Goal: Check status: Check status

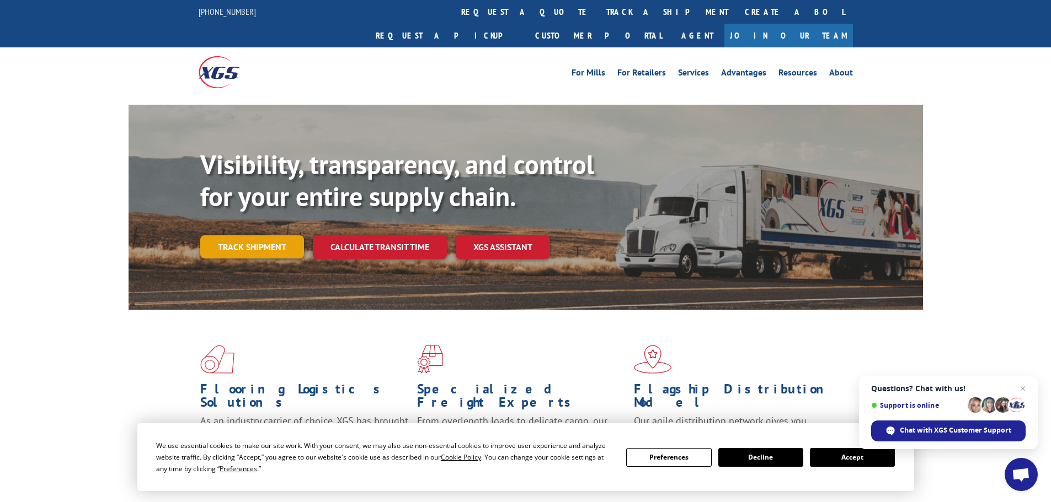
click at [242, 236] on link "Track shipment" at bounding box center [252, 247] width 104 height 23
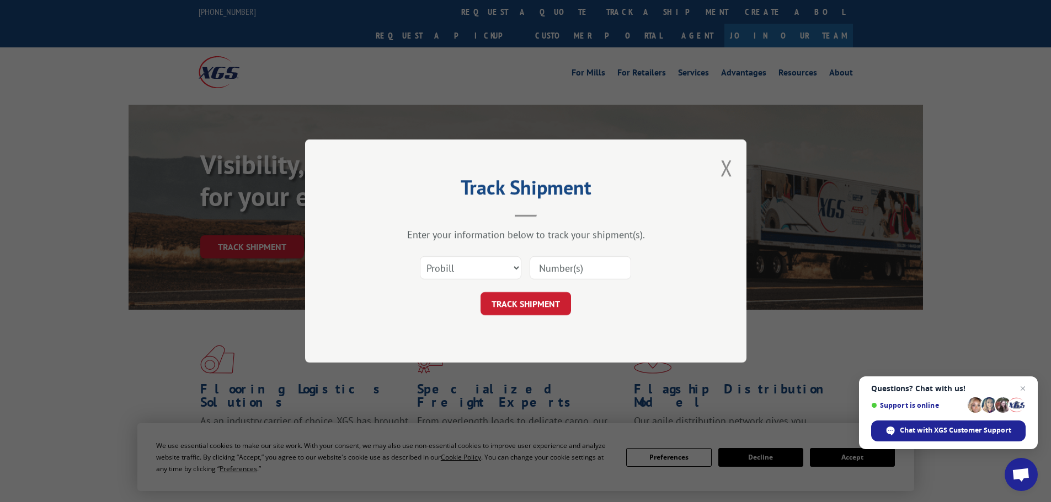
click at [576, 263] on input at bounding box center [580, 267] width 101 height 23
paste input "7048637"
type input "7048637"
click at [514, 264] on select "Select category... Probill BOL PO" at bounding box center [470, 267] width 101 height 23
select select "bol"
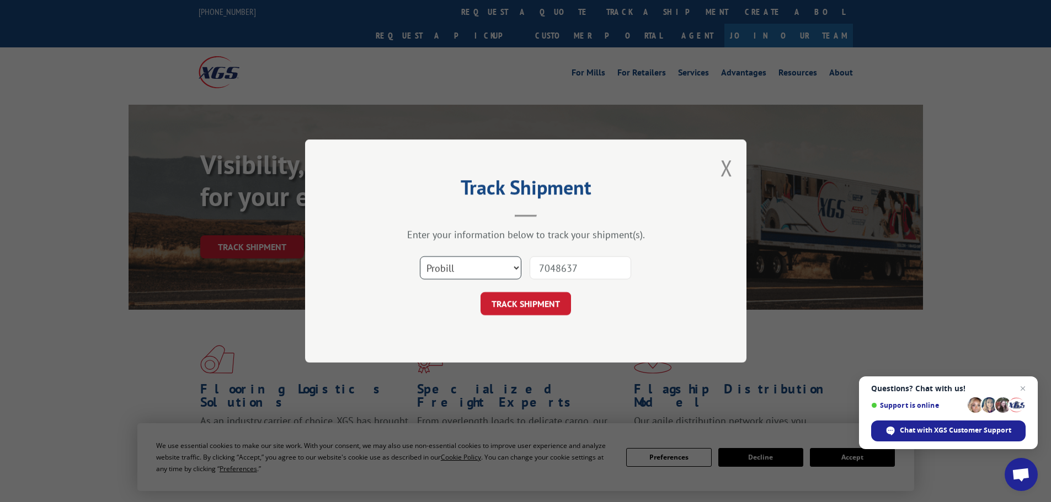
click at [420, 256] on select "Select category... Probill BOL PO" at bounding box center [470, 267] width 101 height 23
click at [512, 307] on button "TRACK SHIPMENT" at bounding box center [525, 303] width 90 height 23
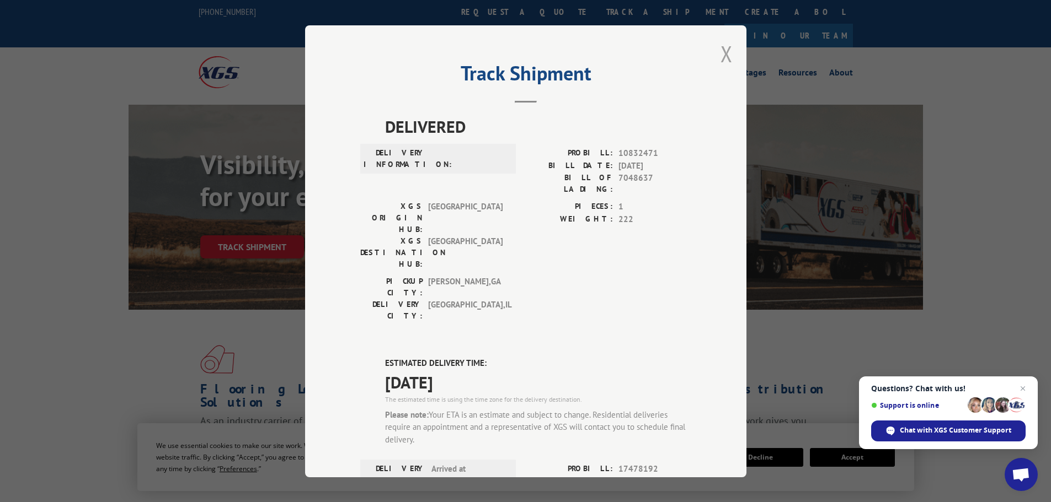
click at [725, 51] on button "Close modal" at bounding box center [726, 53] width 12 height 29
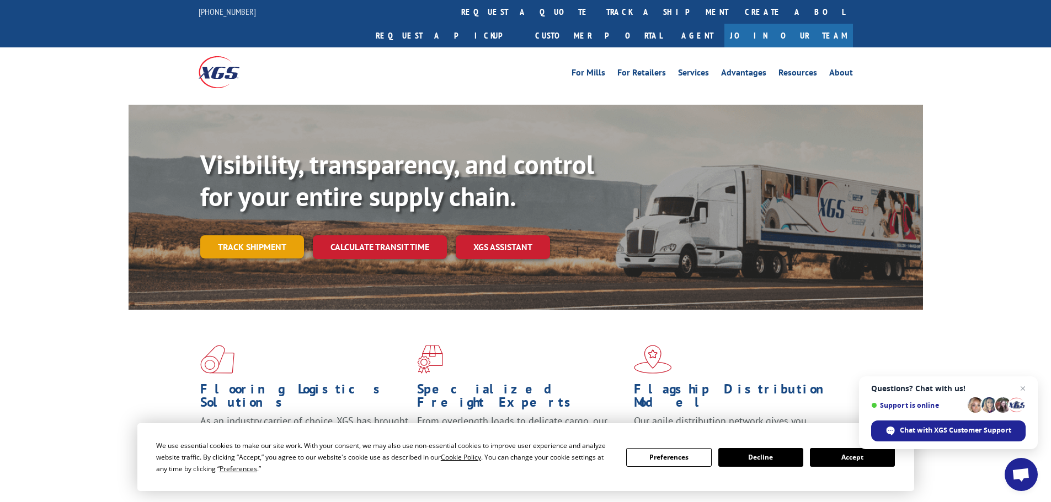
click at [227, 236] on link "Track shipment" at bounding box center [252, 247] width 104 height 23
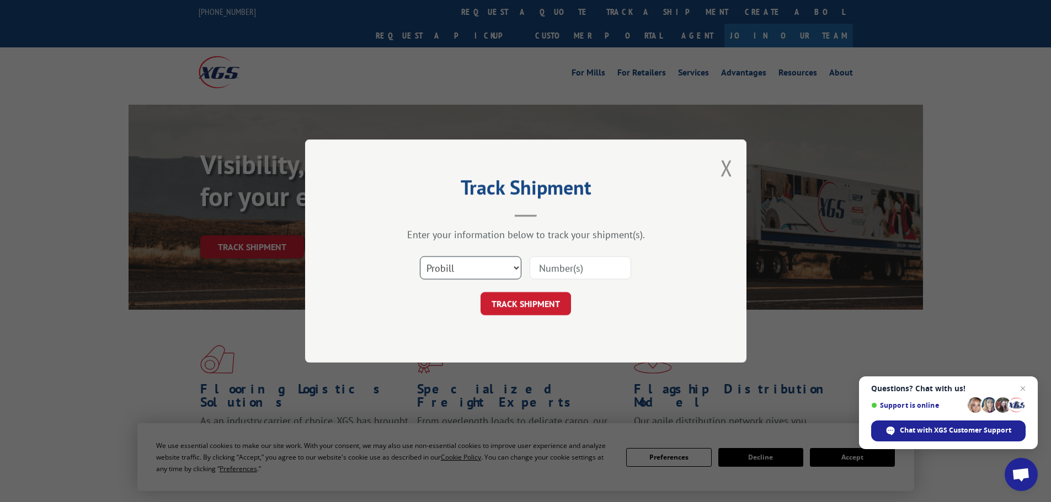
click at [516, 265] on select "Select category... Probill BOL PO" at bounding box center [470, 267] width 101 height 23
click at [570, 266] on input at bounding box center [580, 267] width 101 height 23
paste input "17478192"
type input "17478192"
click at [547, 301] on button "TRACK SHIPMENT" at bounding box center [525, 303] width 90 height 23
